Goal: Transaction & Acquisition: Book appointment/travel/reservation

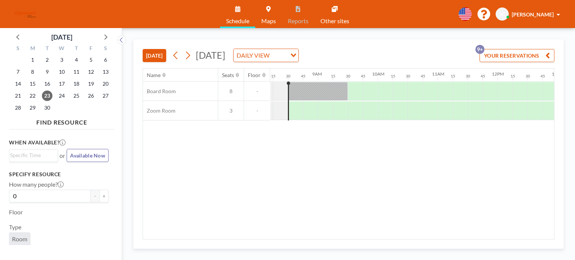
scroll to position [0, 494]
click at [191, 52] on icon at bounding box center [187, 55] width 7 height 11
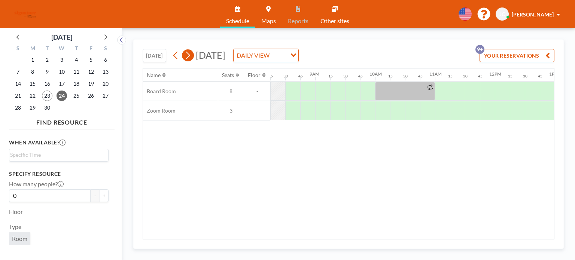
click at [190, 55] on icon at bounding box center [188, 56] width 4 height 8
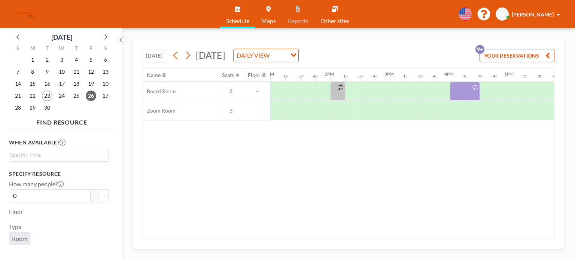
scroll to position [0, 840]
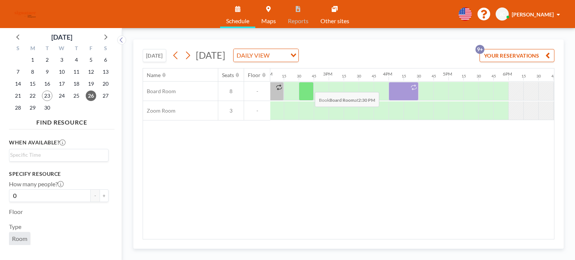
click at [309, 86] on div at bounding box center [306, 91] width 15 height 19
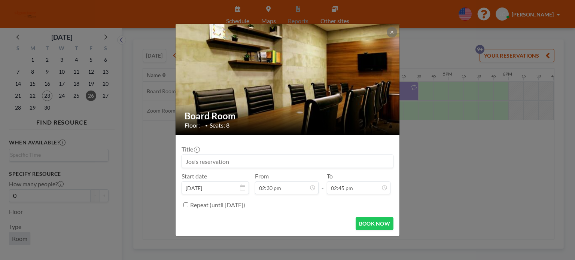
scroll to position [333, 0]
click at [363, 195] on div "Title Start date [DATE] From 02:30 pm - To 02:45 pm Repeat (until [DATE])" at bounding box center [288, 176] width 212 height 70
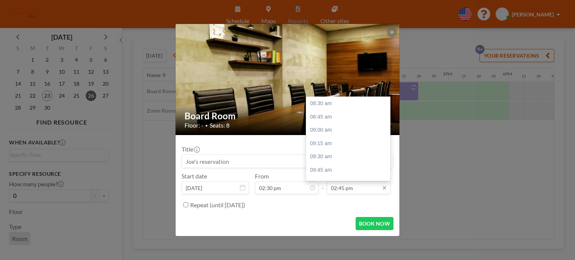
click at [360, 191] on input "02:45 pm" at bounding box center [359, 188] width 64 height 13
click at [337, 123] on div "08:30 am 08:45 am 09:00 am 09:15 am 09:30 am 09:45 am 10:00 am 10:15 am 10:30 a…" at bounding box center [350, 139] width 88 height 84
click at [337, 122] on div "03:00 pm" at bounding box center [350, 116] width 88 height 13
type input "03:00 pm"
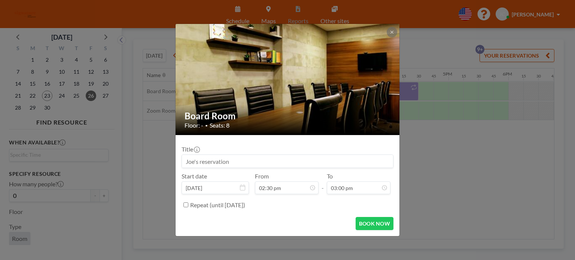
scroll to position [347, 0]
click at [384, 226] on button "BOOK NOW" at bounding box center [375, 223] width 38 height 13
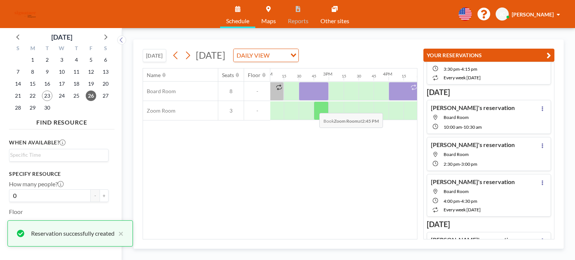
scroll to position [34, 0]
